Goal: Communication & Community: Answer question/provide support

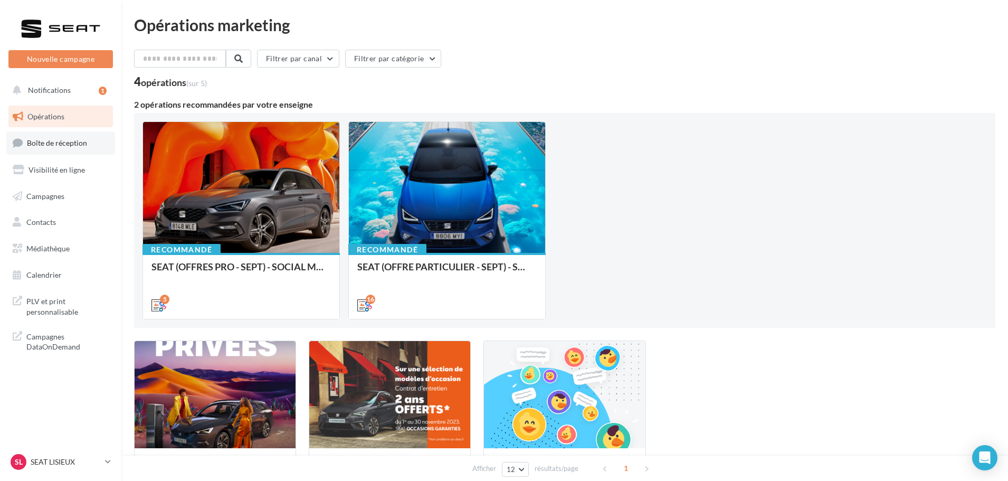
click at [63, 142] on span "Boîte de réception" at bounding box center [57, 142] width 60 height 9
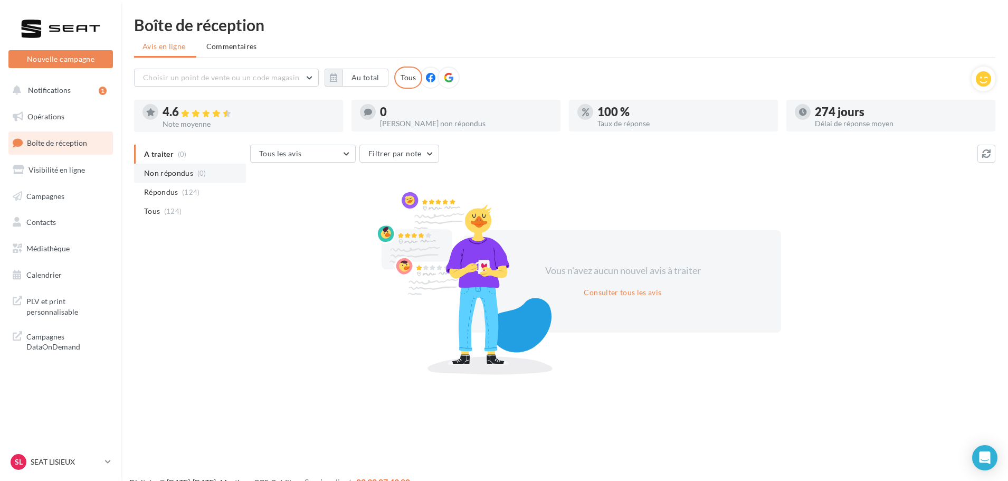
click at [183, 176] on span "Non répondus" at bounding box center [168, 173] width 49 height 11
click at [53, 461] on p "SEAT LISIEUX" at bounding box center [66, 461] width 70 height 11
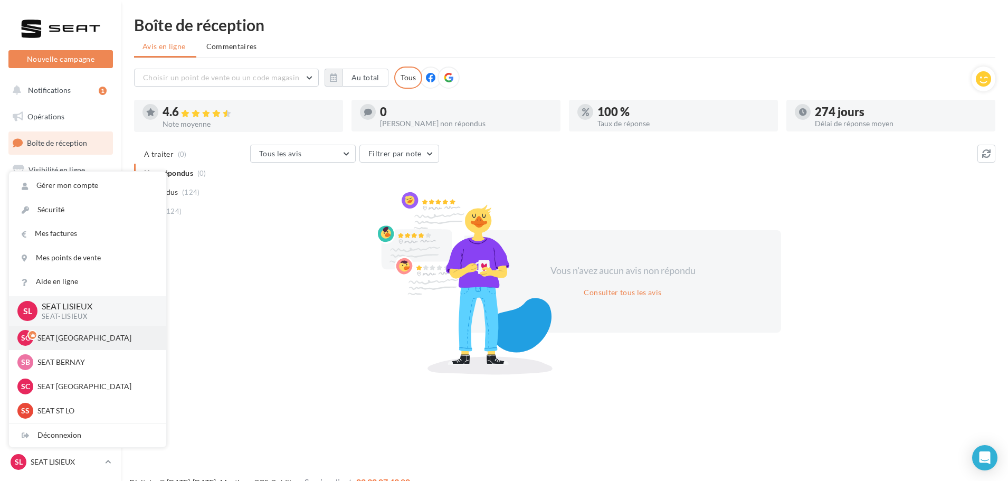
click at [69, 340] on p "SEAT CAEN" at bounding box center [95, 337] width 116 height 11
